Goal: Task Accomplishment & Management: Complete application form

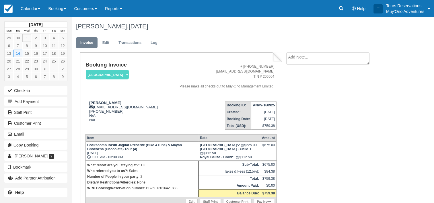
click at [42, 24] on strong "October 2025" at bounding box center [35, 24] width 13 height 5
click at [35, 22] on td "October 2025" at bounding box center [36, 25] width 63 height 6
click at [35, 23] on strong "October 2025" at bounding box center [35, 24] width 13 height 5
click at [66, 9] on span at bounding box center [65, 8] width 2 height 1
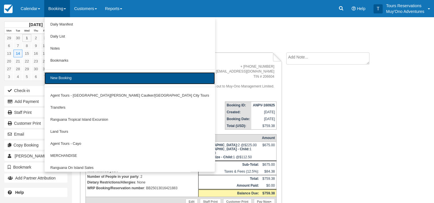
click at [74, 81] on link "New Booking" at bounding box center [130, 78] width 171 height 12
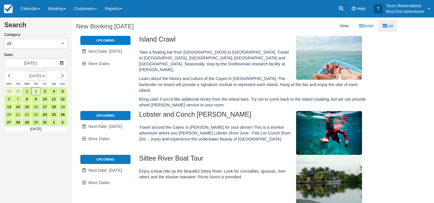
click at [46, 76] on select "[DATE] [DATE] [DATE] [DATE] [DATE] [DATE] [DATE] [DATE] [DATE] [DATE] [DATE] [D…" at bounding box center [36, 76] width 20 height 10
select select "20261101"
click at [26, 71] on select "[DATE] [DATE] [DATE] [DATE] [DATE] [DATE] [DATE] [DATE] [DATE] [DATE] [DATE] [D…" at bounding box center [36, 76] width 20 height 10
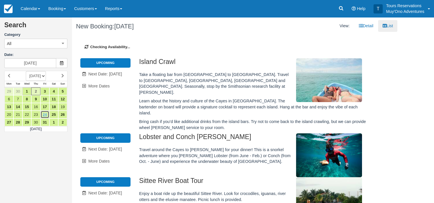
click at [46, 113] on link "24" at bounding box center [44, 115] width 9 height 8
type input "[DATE]"
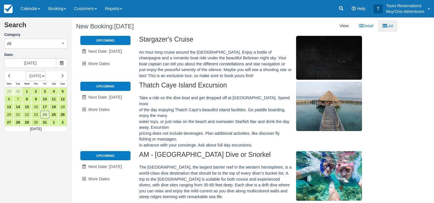
click at [46, 76] on select "[DATE] [DATE] [DATE] [DATE] [DATE] [DATE] [DATE] [DATE] [DATE] [DATE] [DATE] [D…" at bounding box center [36, 76] width 20 height 10
select select "20261101"
click at [26, 71] on select "[DATE] [DATE] [DATE] [DATE] [DATE] [DATE] [DATE] [DATE] [DATE] [DATE] [DATE] [D…" at bounding box center [36, 76] width 20 height 10
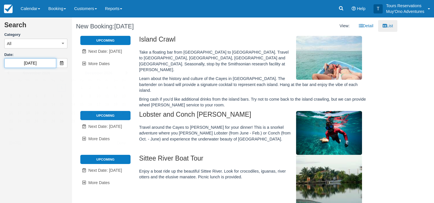
click at [49, 63] on input "[DATE]" at bounding box center [30, 63] width 52 height 10
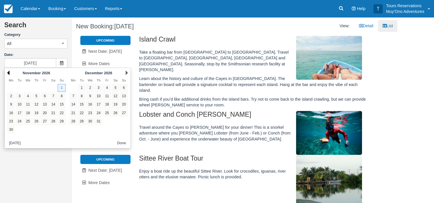
click at [8, 72] on link "Prev" at bounding box center [8, 73] width 2 height 5
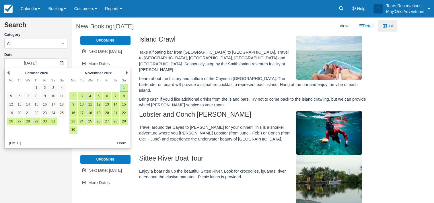
click at [8, 72] on link "Prev" at bounding box center [8, 73] width 2 height 5
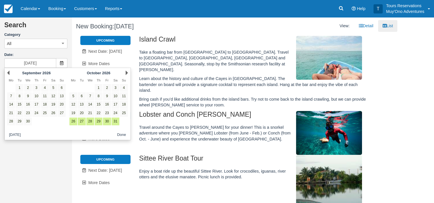
click at [8, 72] on link "Prev" at bounding box center [8, 73] width 2 height 5
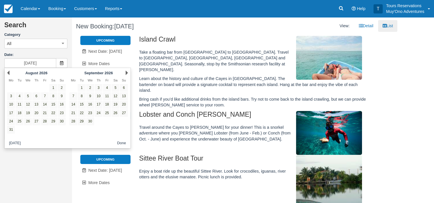
click at [8, 72] on link "Prev" at bounding box center [8, 73] width 2 height 5
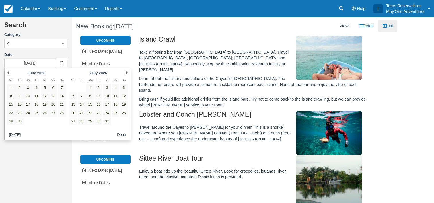
click at [8, 72] on link "Prev" at bounding box center [8, 73] width 2 height 5
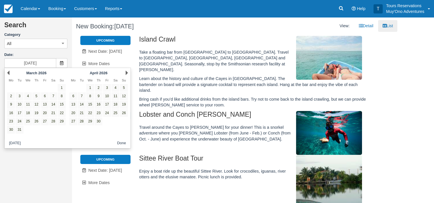
click at [8, 72] on link "Prev" at bounding box center [8, 73] width 2 height 5
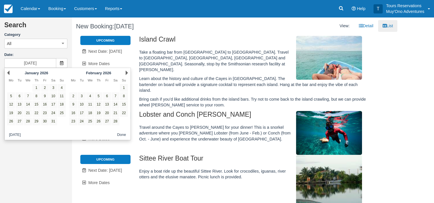
click at [8, 72] on link "Prev" at bounding box center [8, 73] width 2 height 5
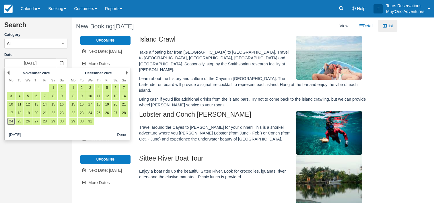
click at [10, 121] on link "24" at bounding box center [11, 122] width 8 height 8
type input "[DATE]"
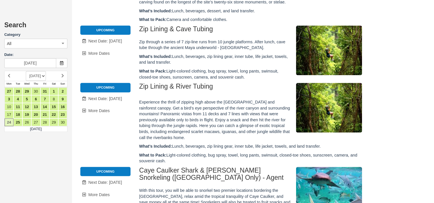
scroll to position [473, 0]
